Goal: Task Accomplishment & Management: Manage account settings

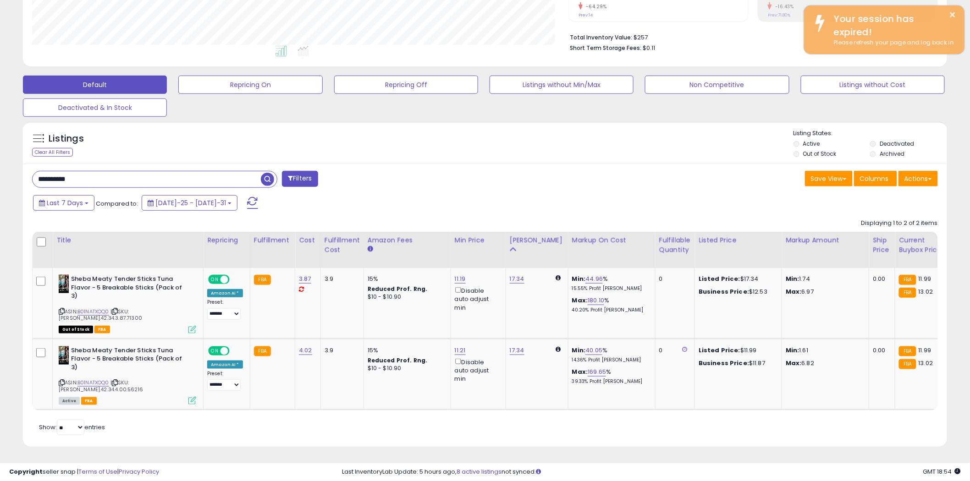
scroll to position [188, 536]
